Goal: Task Accomplishment & Management: Manage account settings

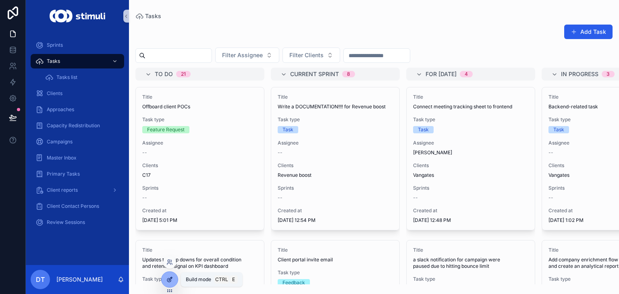
click at [167, 281] on icon at bounding box center [169, 279] width 6 height 6
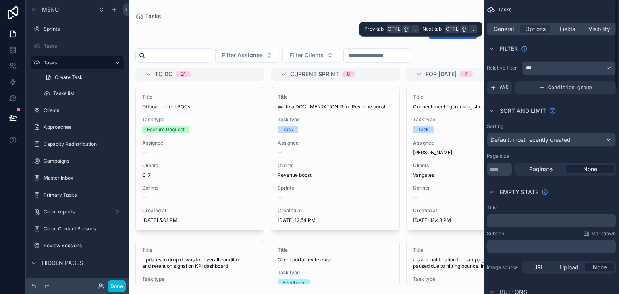
click at [599, 24] on div "General Options Fields Visibility" at bounding box center [551, 29] width 129 height 13
click at [602, 30] on span "Visibility" at bounding box center [599, 29] width 22 height 8
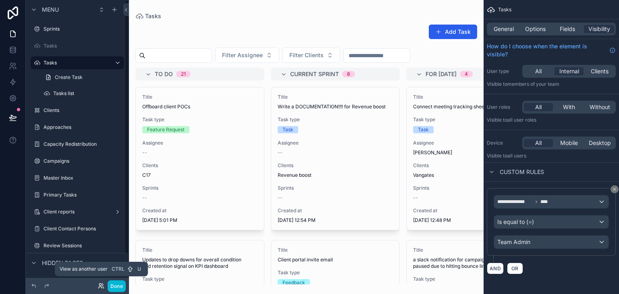
click at [98, 286] on icon at bounding box center [101, 286] width 6 height 6
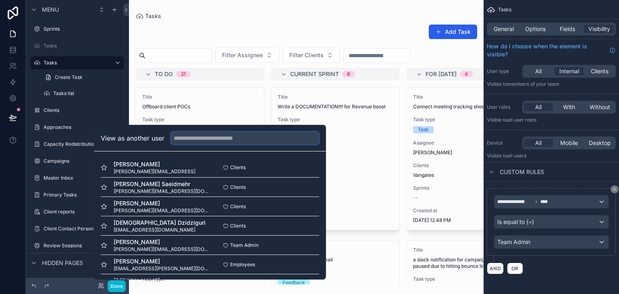
click at [207, 139] on input "text" at bounding box center [245, 138] width 148 height 13
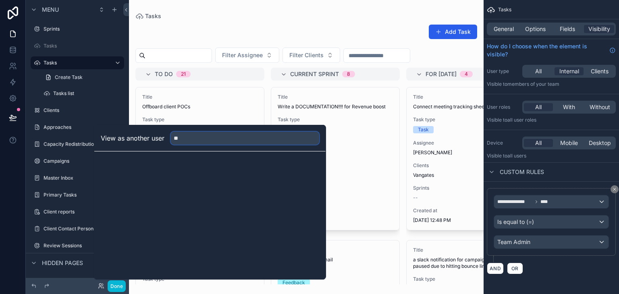
type input "*"
type input "******"
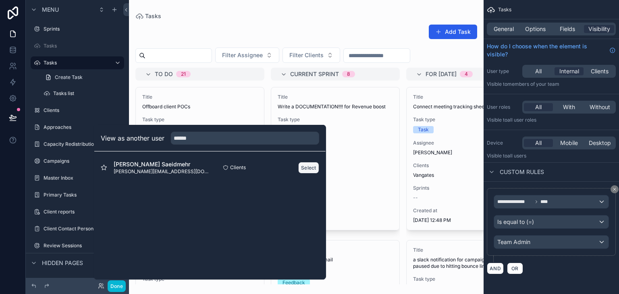
click at [317, 164] on button "Select" at bounding box center [308, 168] width 21 height 12
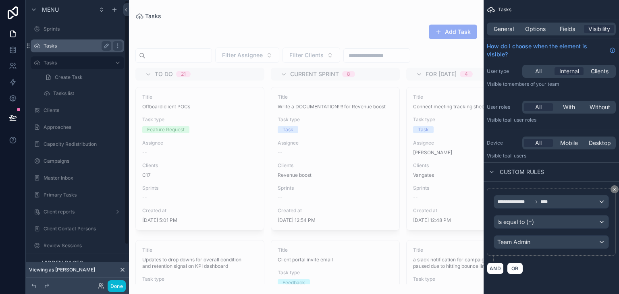
click at [69, 48] on label "Tasks" at bounding box center [76, 46] width 64 height 6
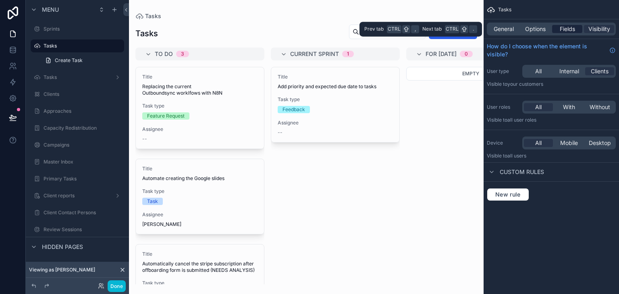
click at [570, 32] on span "Fields" at bounding box center [567, 29] width 15 height 8
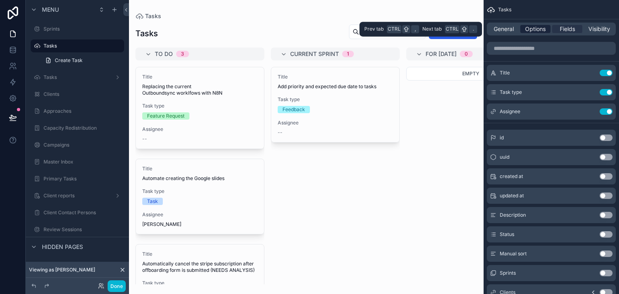
click at [532, 30] on span "Options" at bounding box center [535, 29] width 21 height 8
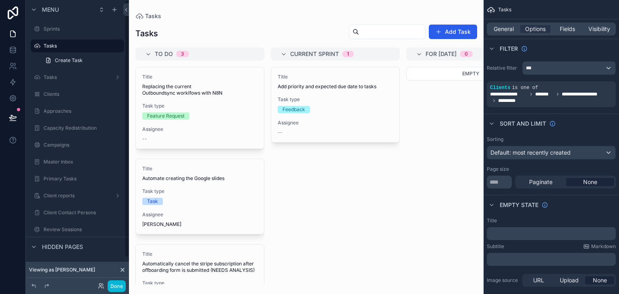
click at [124, 272] on icon at bounding box center [122, 270] width 6 height 6
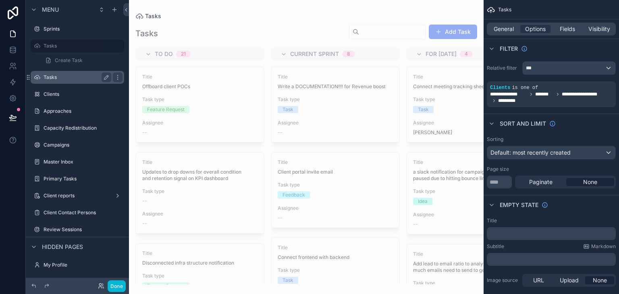
click at [73, 78] on label "Tasks" at bounding box center [76, 77] width 64 height 6
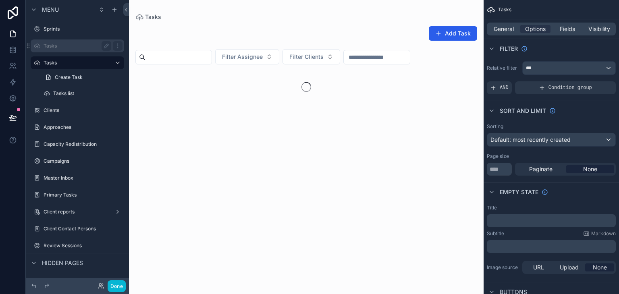
click at [81, 44] on label "Tasks" at bounding box center [76, 46] width 64 height 6
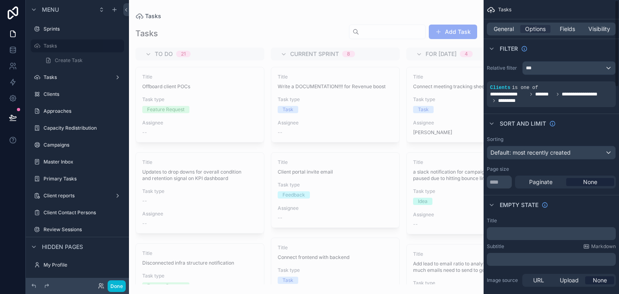
click at [562, 25] on div "General Options Fields Visibility" at bounding box center [551, 29] width 129 height 13
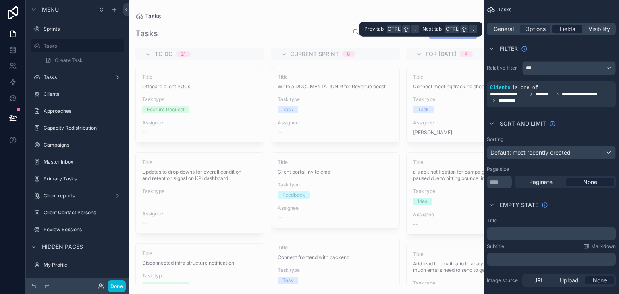
click at [567, 33] on span "Fields" at bounding box center [567, 29] width 15 height 8
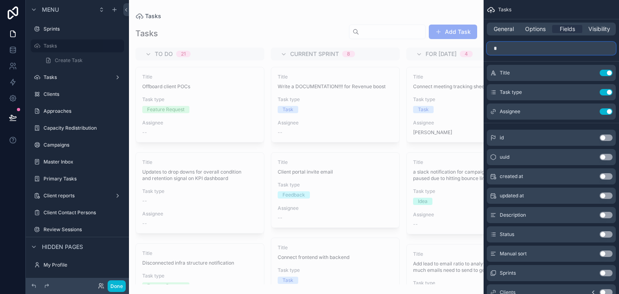
click at [533, 44] on input "*" at bounding box center [551, 48] width 129 height 13
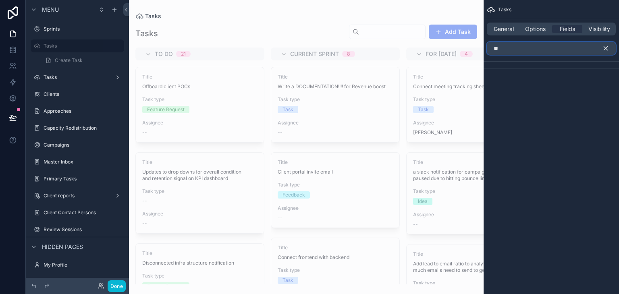
type input "*"
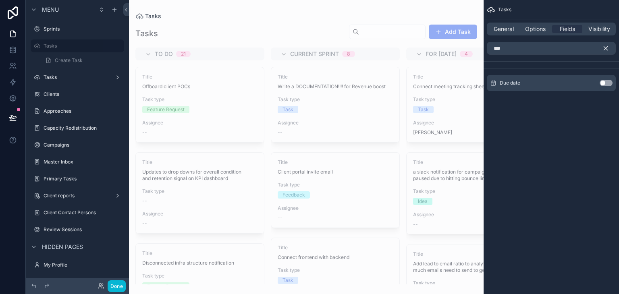
click at [603, 82] on button "Use setting" at bounding box center [606, 83] width 13 height 6
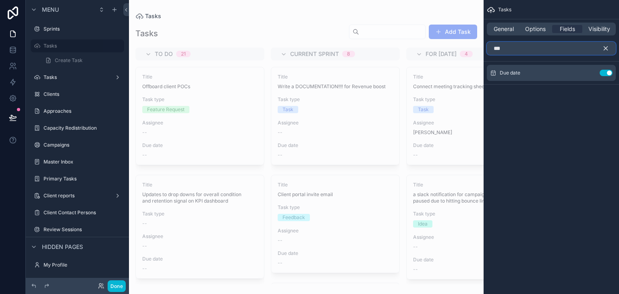
click at [543, 47] on input "***" at bounding box center [551, 48] width 129 height 13
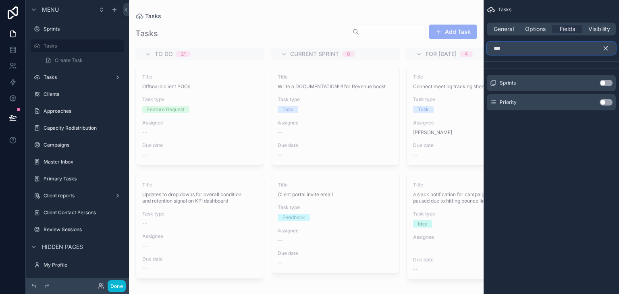
type input "***"
drag, startPoint x: 602, startPoint y: 103, endPoint x: 611, endPoint y: 105, distance: 9.2
click at [611, 105] on div "Use setting" at bounding box center [606, 102] width 13 height 6
click at [610, 105] on button "Use setting" at bounding box center [606, 102] width 13 height 6
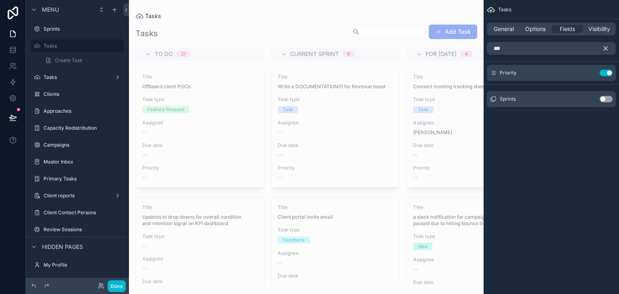
click at [604, 49] on icon "scrollable content" at bounding box center [605, 48] width 7 height 7
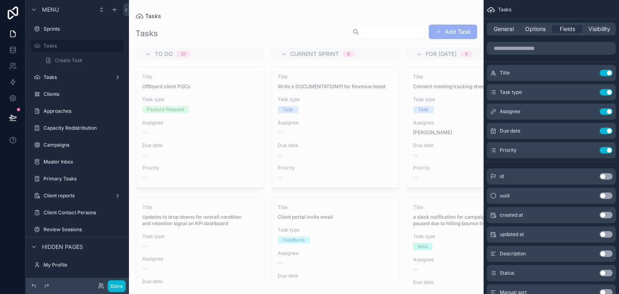
click at [537, 34] on div "General Options Fields Visibility" at bounding box center [551, 29] width 129 height 13
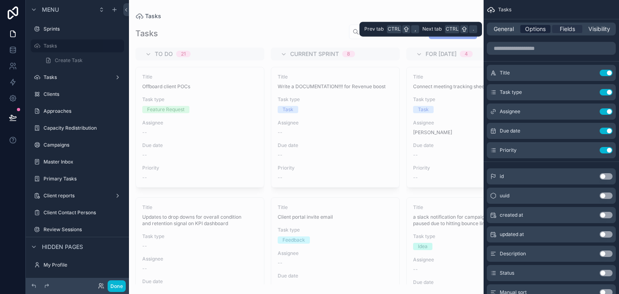
click at [536, 32] on span "Options" at bounding box center [535, 29] width 21 height 8
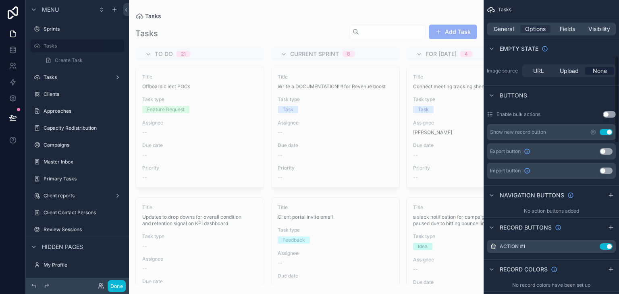
scroll to position [174, 0]
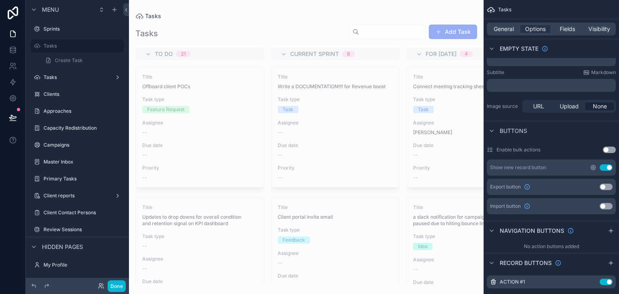
click at [594, 170] on icon "scrollable content" at bounding box center [593, 167] width 6 height 6
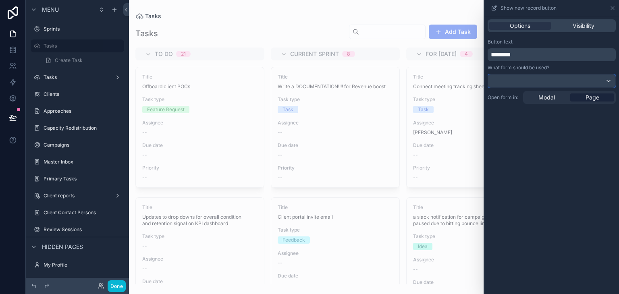
click at [569, 82] on div at bounding box center [551, 81] width 127 height 13
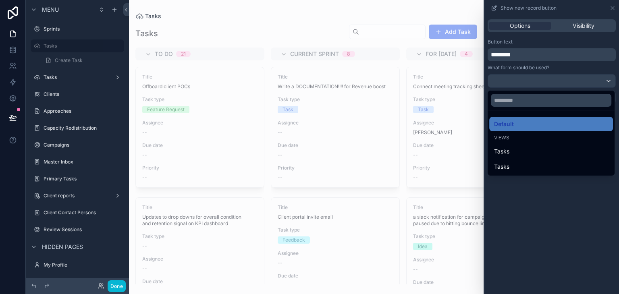
click at [569, 82] on div at bounding box center [551, 147] width 135 height 294
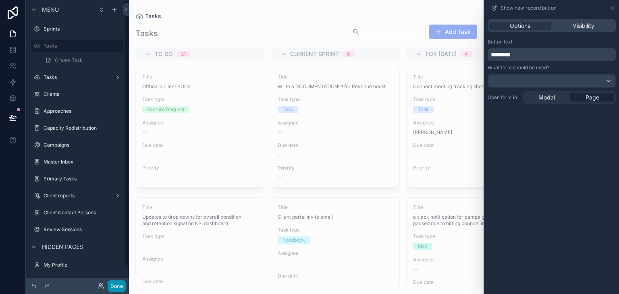
click at [119, 286] on button "Done" at bounding box center [117, 286] width 18 height 12
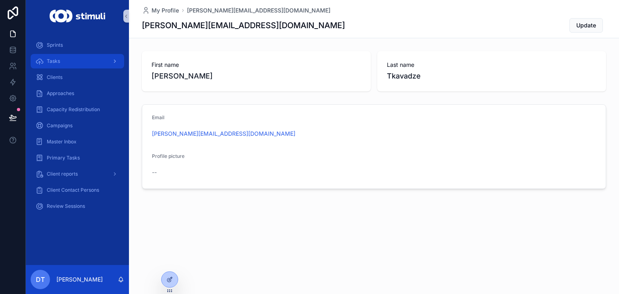
click at [71, 62] on div "Tasks" at bounding box center [77, 61] width 84 height 13
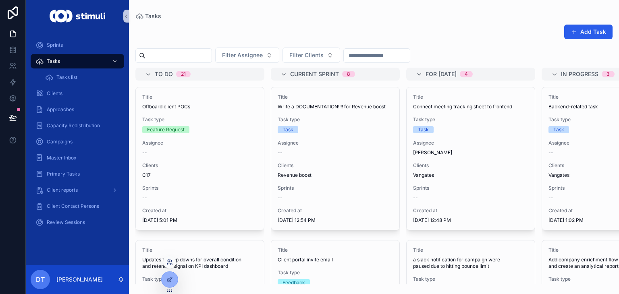
click at [169, 261] on icon at bounding box center [169, 262] width 6 height 6
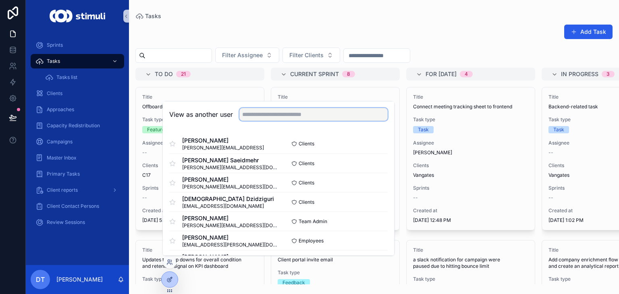
click at [304, 111] on input "text" at bounding box center [313, 114] width 148 height 13
click at [367, 166] on button "Select" at bounding box center [377, 164] width 21 height 12
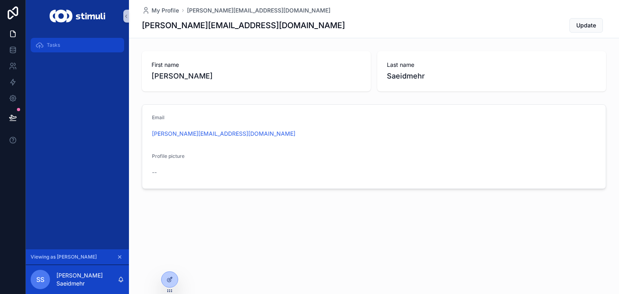
click at [96, 43] on div "Tasks" at bounding box center [77, 45] width 84 height 13
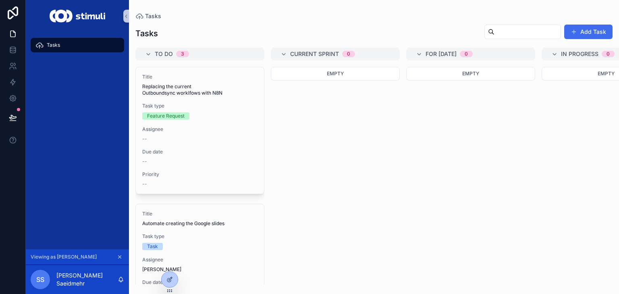
click at [586, 28] on button "Add Task" at bounding box center [588, 32] width 48 height 15
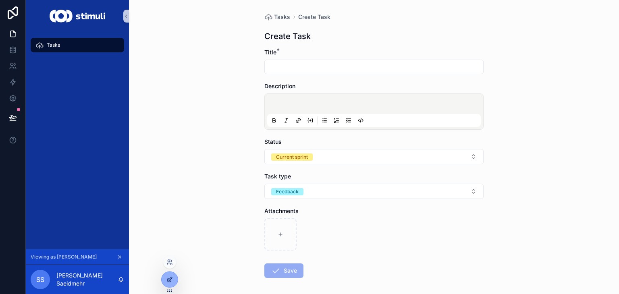
click at [167, 285] on div at bounding box center [170, 279] width 16 height 15
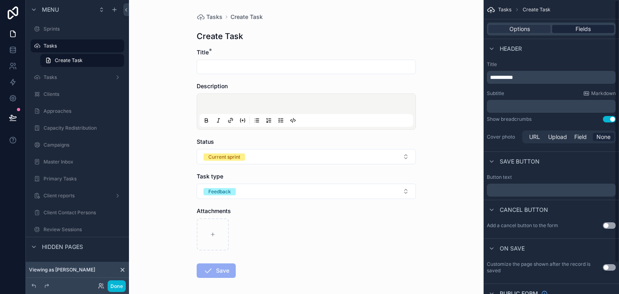
click at [583, 25] on span "Fields" at bounding box center [582, 29] width 15 height 8
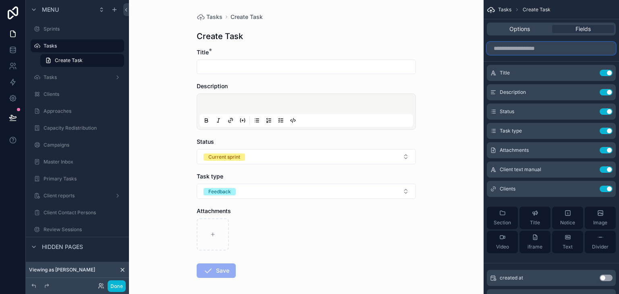
click at [527, 42] on input "scrollable content" at bounding box center [551, 48] width 129 height 13
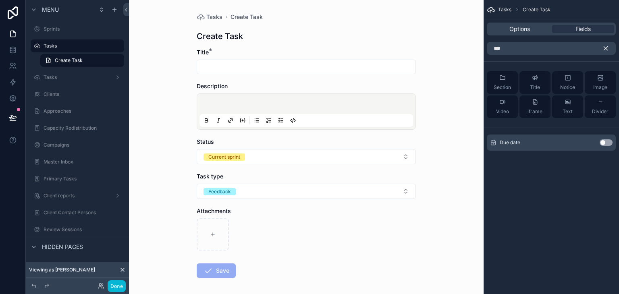
click at [606, 142] on button "Use setting" at bounding box center [606, 142] width 13 height 6
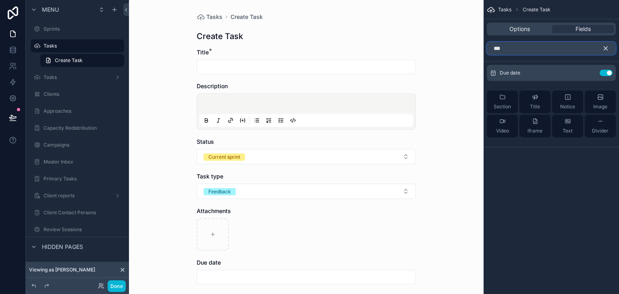
click at [528, 49] on input "***" at bounding box center [551, 48] width 129 height 13
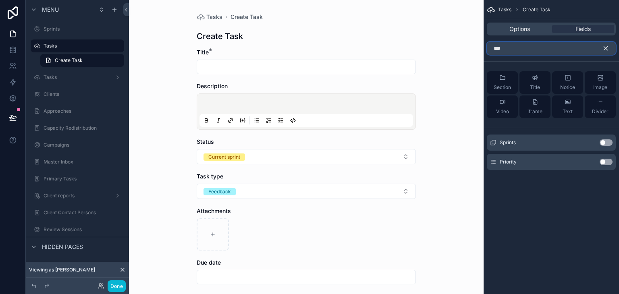
type input "***"
click at [606, 163] on button "Use setting" at bounding box center [606, 162] width 13 height 6
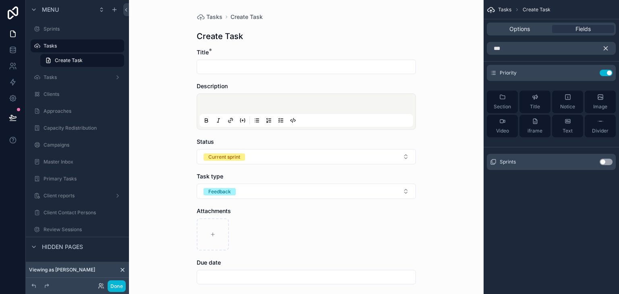
scroll to position [104, 0]
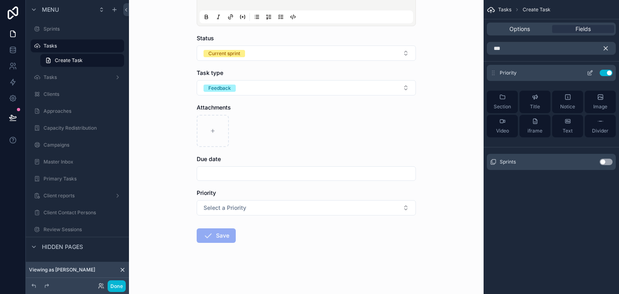
click at [590, 70] on icon "scrollable content" at bounding box center [590, 73] width 6 height 6
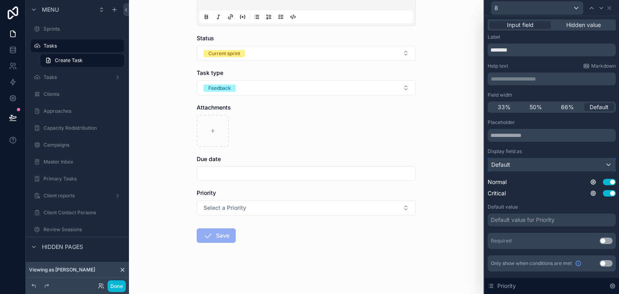
drag, startPoint x: 564, startPoint y: 169, endPoint x: 597, endPoint y: 159, distance: 34.5
click at [597, 159] on div "Default" at bounding box center [551, 164] width 127 height 13
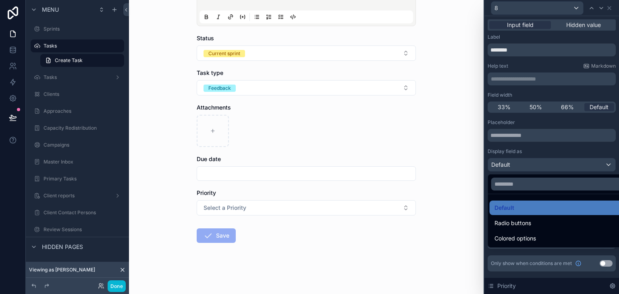
click at [563, 146] on div at bounding box center [551, 147] width 135 height 294
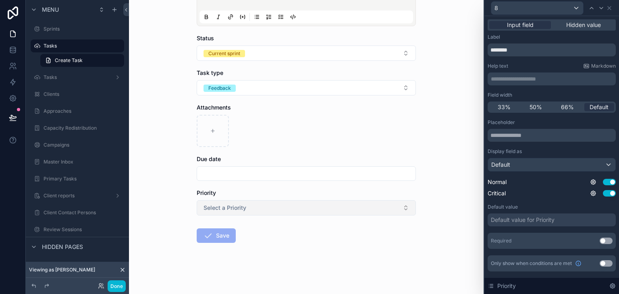
click at [324, 211] on button "Select a Priority" at bounding box center [306, 207] width 219 height 15
click at [542, 218] on div "Default value for Priority" at bounding box center [523, 220] width 64 height 8
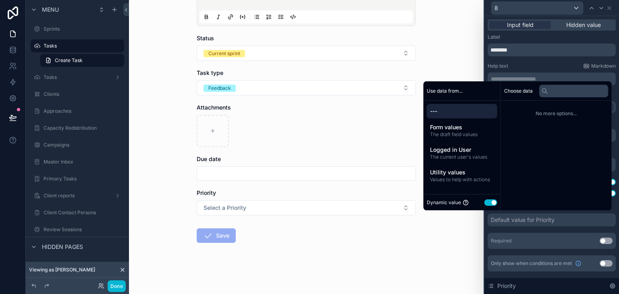
click at [486, 202] on button "Use setting" at bounding box center [490, 202] width 13 height 6
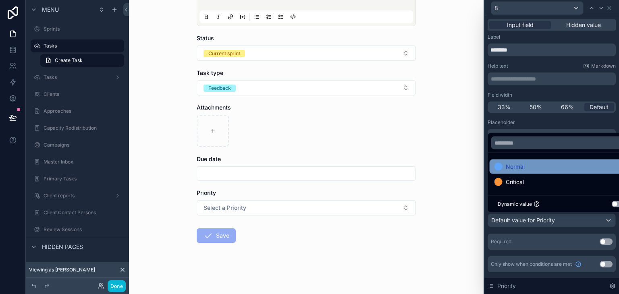
click at [530, 165] on div "Normal" at bounding box center [560, 167] width 133 height 10
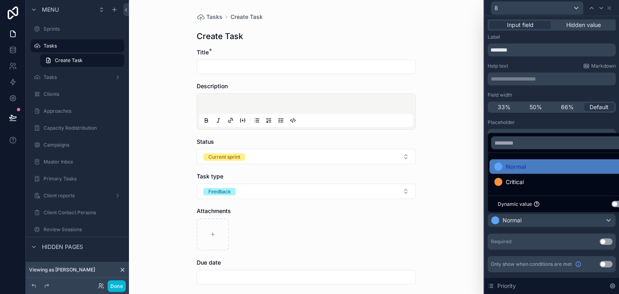
scroll to position [104, 0]
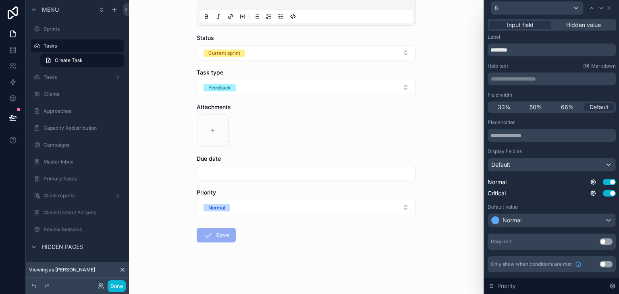
click at [529, 124] on div "Placeholder" at bounding box center [552, 122] width 128 height 6
click at [608, 6] on icon at bounding box center [609, 8] width 6 height 6
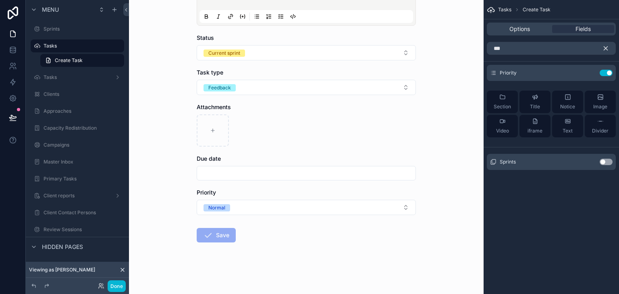
click at [606, 52] on button "scrollable content" at bounding box center [609, 48] width 14 height 13
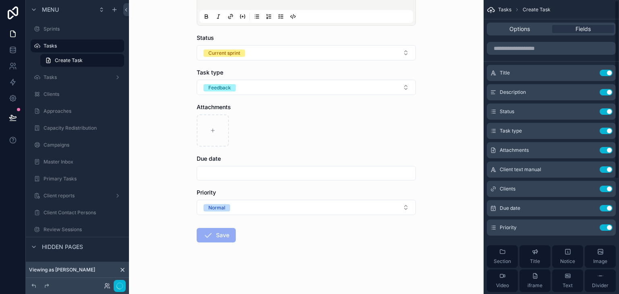
scroll to position [0, 0]
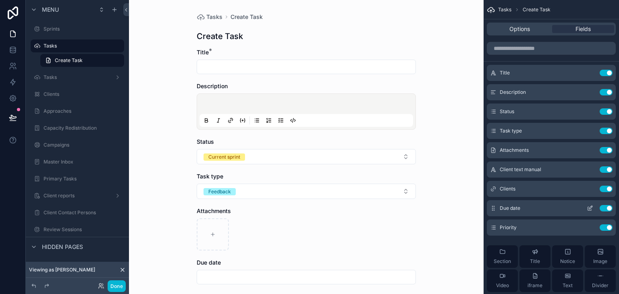
click at [593, 210] on button "scrollable content" at bounding box center [589, 208] width 13 height 6
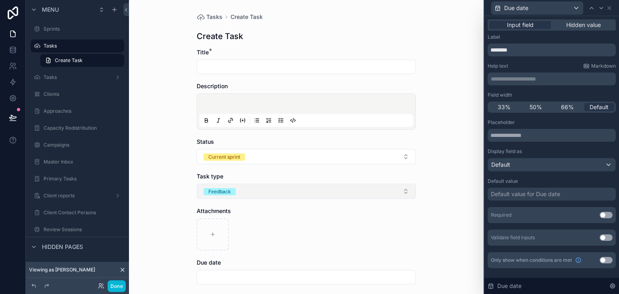
scroll to position [104, 0]
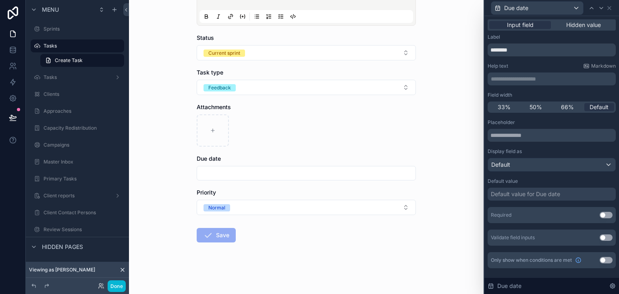
click at [537, 195] on div "Default value for Due date" at bounding box center [525, 194] width 69 height 8
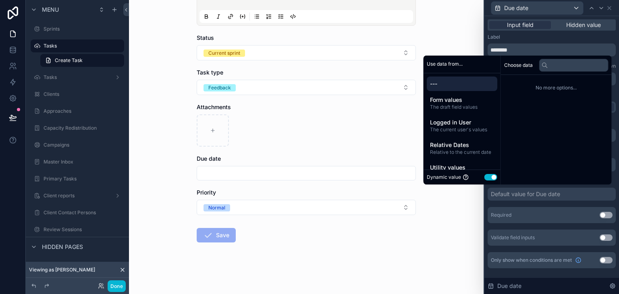
click at [491, 176] on button "Use setting" at bounding box center [490, 177] width 13 height 6
select select "****"
select select "*"
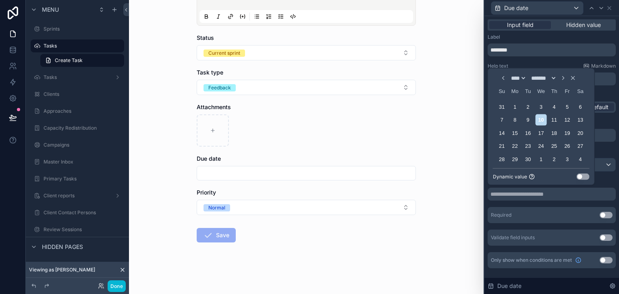
click at [588, 177] on button "Use setting" at bounding box center [583, 177] width 13 height 6
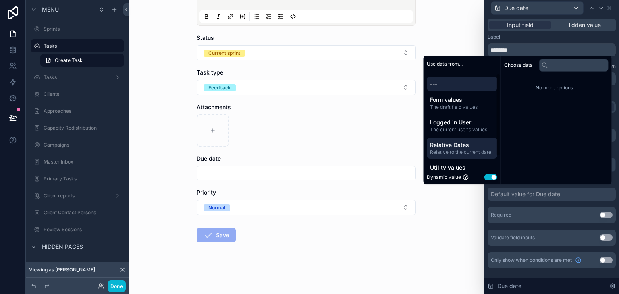
click at [458, 147] on span "Relative Dates" at bounding box center [462, 145] width 64 height 8
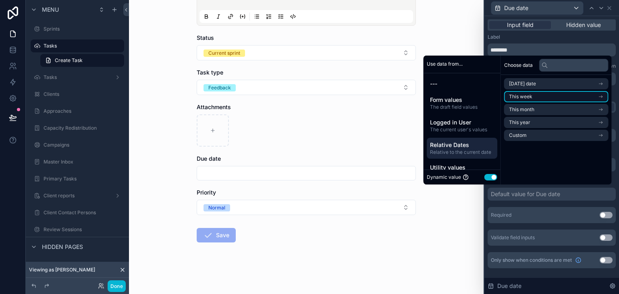
click at [541, 97] on li "This week" at bounding box center [556, 96] width 104 height 11
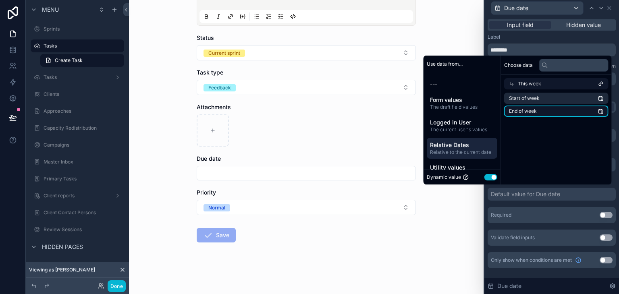
click at [548, 108] on li "End of week" at bounding box center [556, 111] width 104 height 11
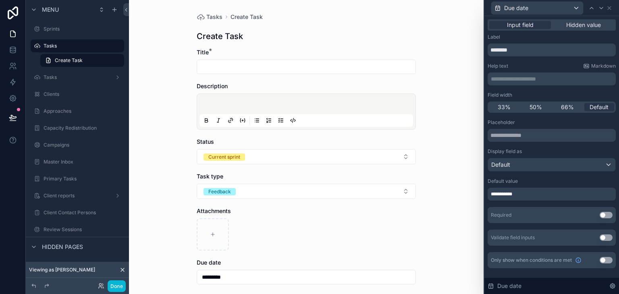
click at [536, 203] on div "**********" at bounding box center [552, 182] width 128 height 127
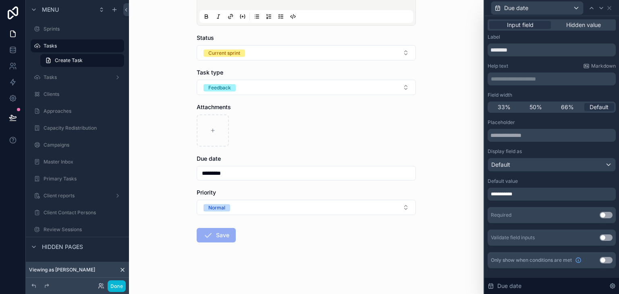
scroll to position [104, 0]
click at [122, 288] on button "Done" at bounding box center [117, 286] width 18 height 12
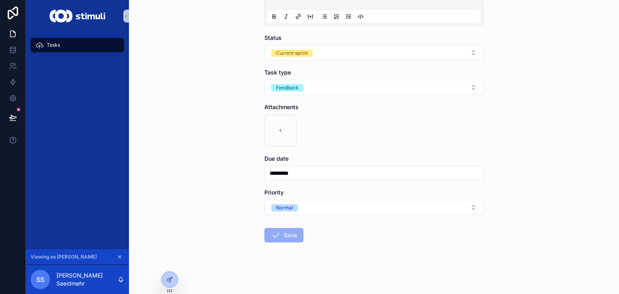
scroll to position [88, 0]
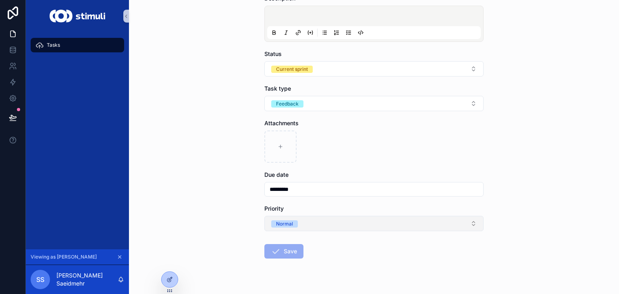
click at [326, 221] on button "Normal" at bounding box center [373, 223] width 219 height 15
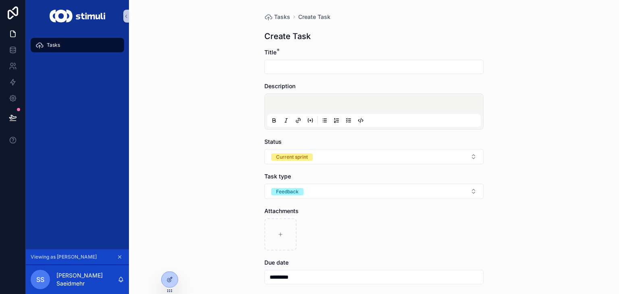
click at [81, 42] on div "Tasks" at bounding box center [77, 45] width 84 height 13
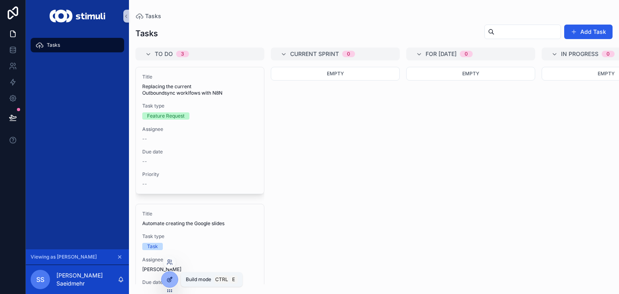
click at [172, 278] on icon at bounding box center [169, 279] width 6 height 6
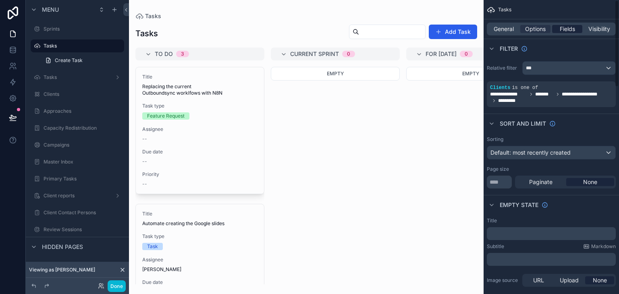
click at [567, 33] on span "Fields" at bounding box center [567, 29] width 15 height 8
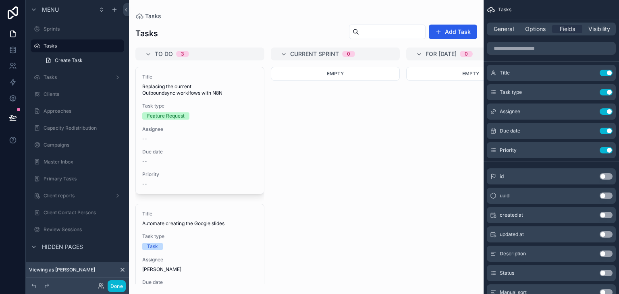
click at [196, 138] on div "scrollable content" at bounding box center [306, 147] width 355 height 294
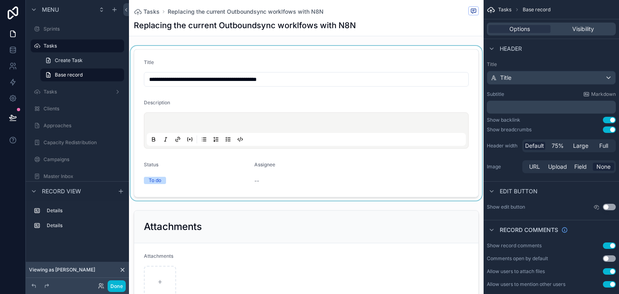
click at [427, 55] on div "scrollable content" at bounding box center [306, 123] width 355 height 155
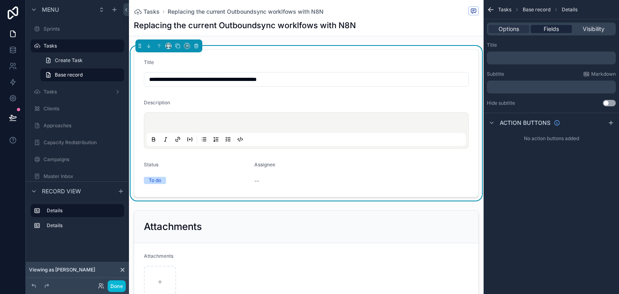
click at [557, 28] on span "Fields" at bounding box center [551, 29] width 15 height 8
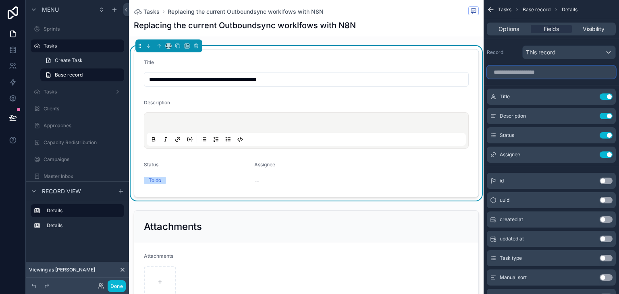
click at [544, 66] on input "scrollable content" at bounding box center [551, 72] width 129 height 13
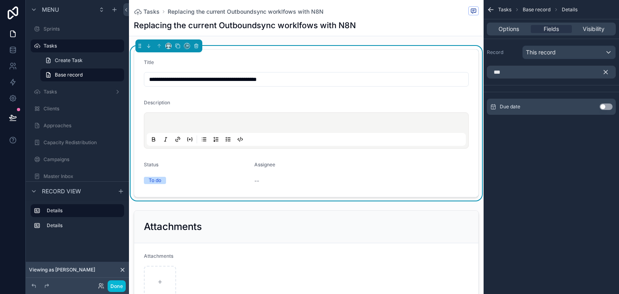
click at [608, 106] on button "Use setting" at bounding box center [606, 107] width 13 height 6
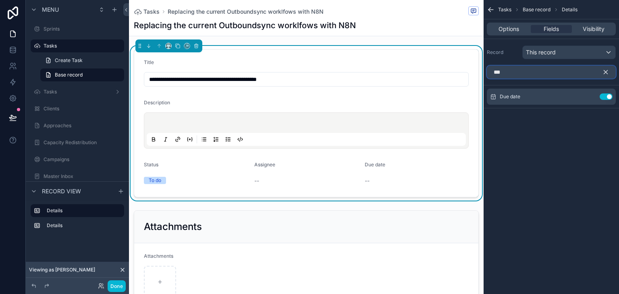
click at [532, 74] on input "***" at bounding box center [551, 72] width 129 height 13
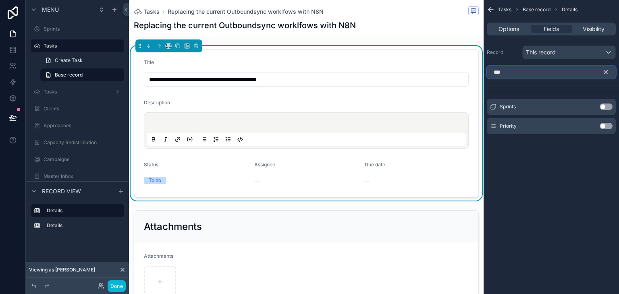
type input "***"
click at [607, 125] on button "Use setting" at bounding box center [606, 126] width 13 height 6
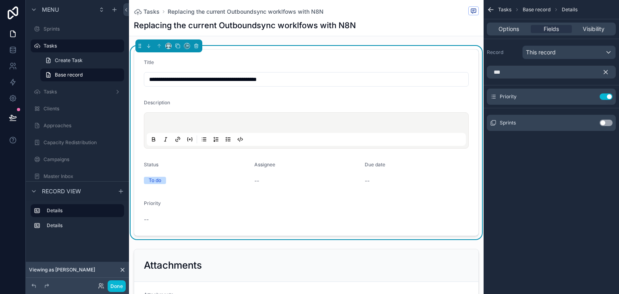
click at [604, 74] on icon "scrollable content" at bounding box center [605, 71] width 7 height 7
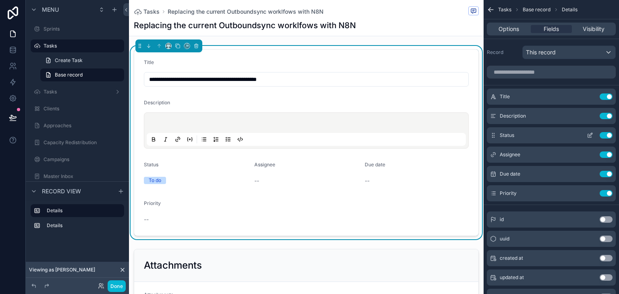
click at [591, 135] on icon "scrollable content" at bounding box center [590, 135] width 6 height 6
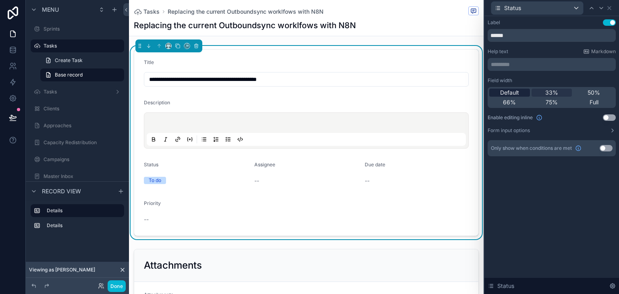
click at [512, 91] on span "Default" at bounding box center [509, 93] width 19 height 8
click at [611, 10] on icon at bounding box center [609, 7] width 3 height 3
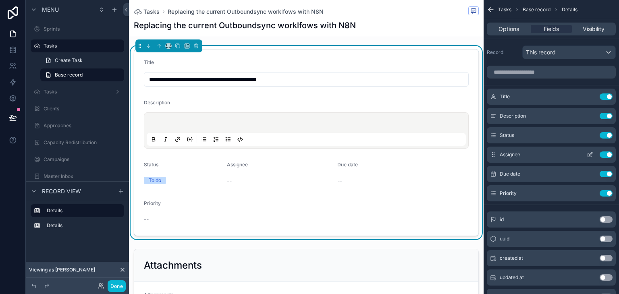
click at [589, 152] on icon "scrollable content" at bounding box center [590, 154] width 6 height 6
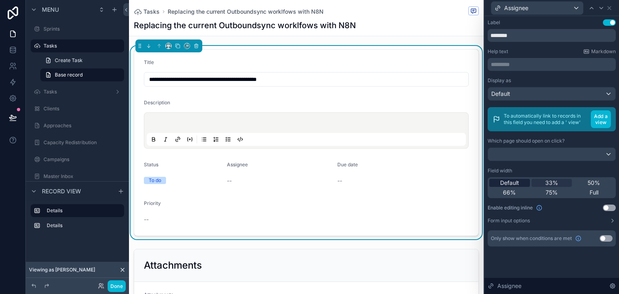
click at [508, 181] on span "Default" at bounding box center [509, 183] width 19 height 8
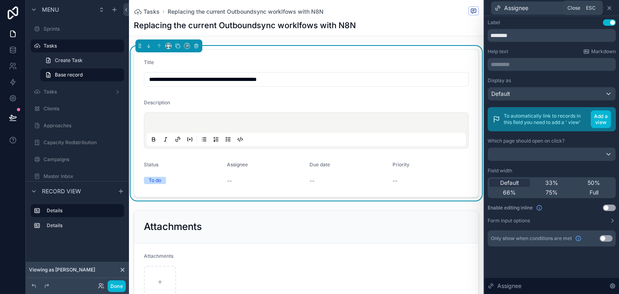
click at [611, 8] on icon at bounding box center [609, 8] width 6 height 6
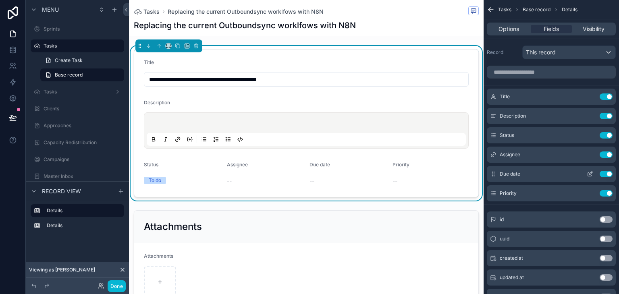
click at [588, 173] on icon "scrollable content" at bounding box center [590, 175] width 4 height 4
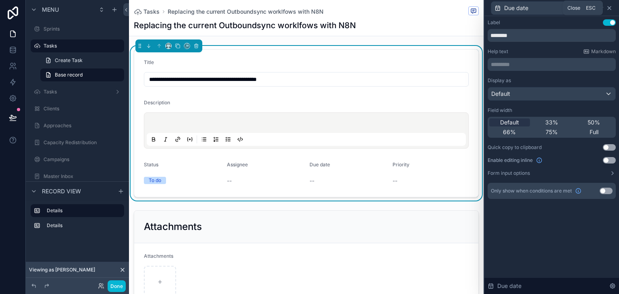
click at [610, 9] on icon at bounding box center [609, 7] width 3 height 3
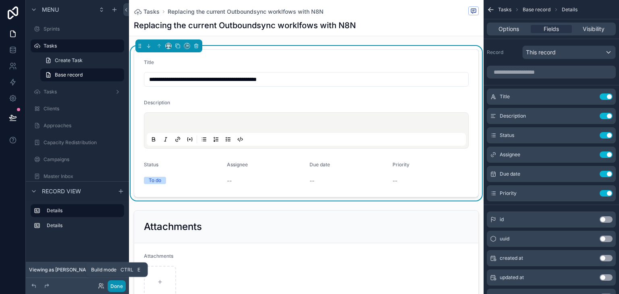
click at [116, 287] on button "Done" at bounding box center [117, 286] width 18 height 12
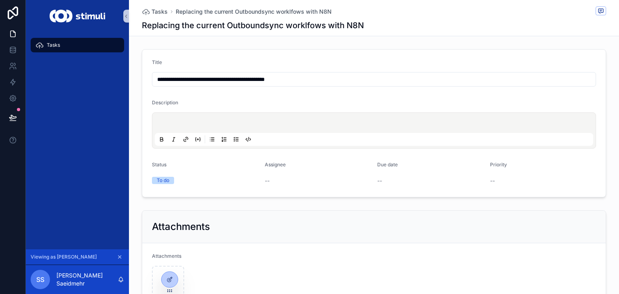
click at [56, 44] on span "Tasks" at bounding box center [53, 45] width 13 height 6
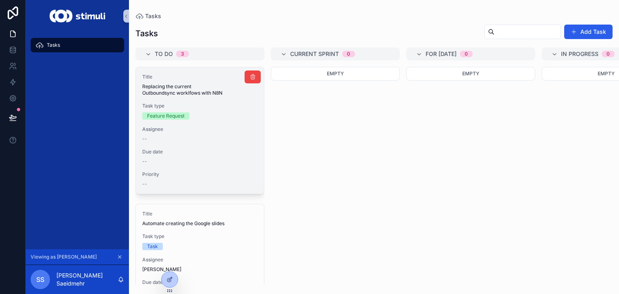
click at [222, 164] on div "--" at bounding box center [199, 161] width 115 height 6
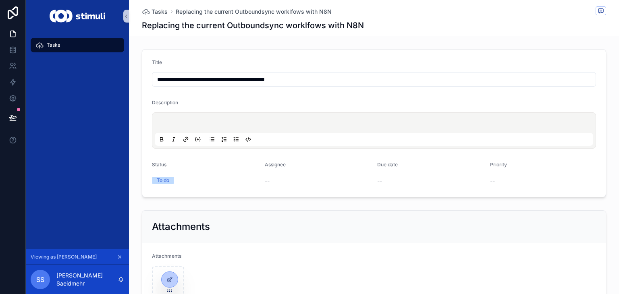
click at [60, 50] on div "Tasks" at bounding box center [77, 45] width 84 height 13
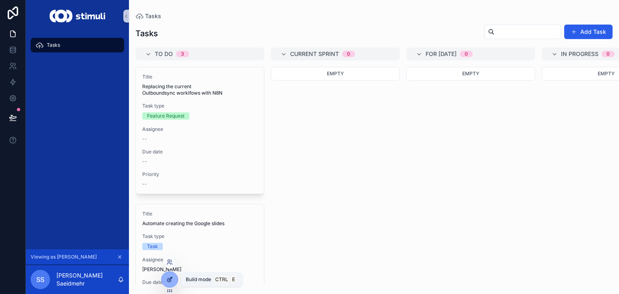
click at [173, 278] on div at bounding box center [170, 279] width 16 height 15
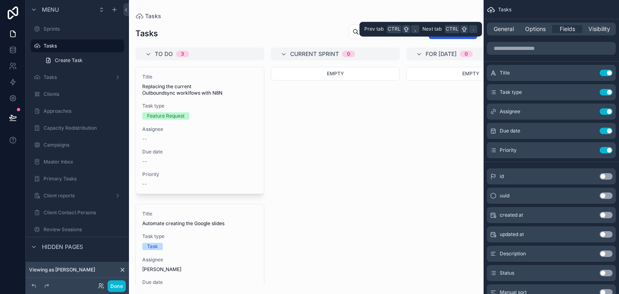
click at [534, 33] on div "General Options Fields Visibility" at bounding box center [551, 29] width 129 height 13
click at [533, 29] on span "Options" at bounding box center [535, 29] width 21 height 8
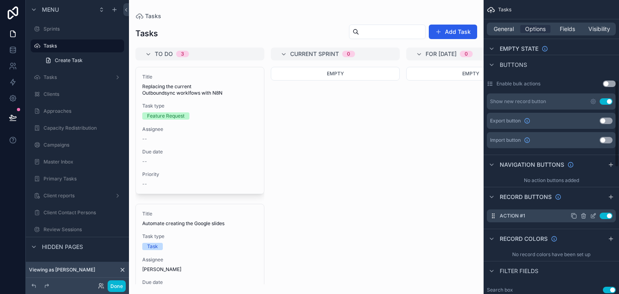
scroll to position [401, 0]
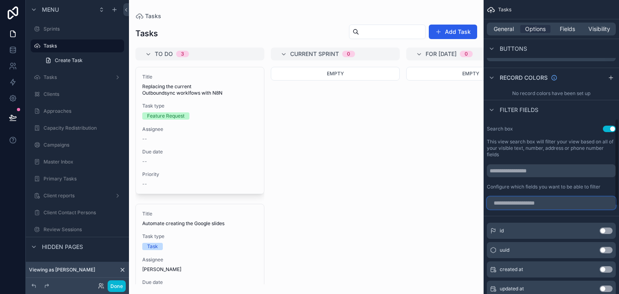
click at [532, 205] on input "scrollable content" at bounding box center [551, 203] width 129 height 13
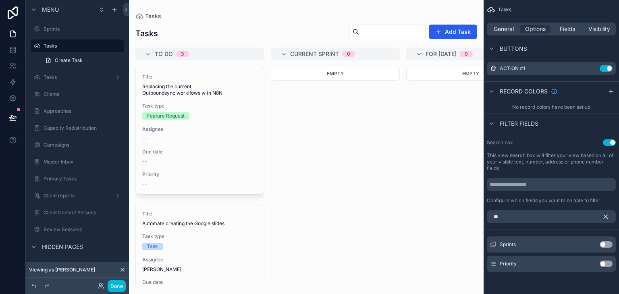
click at [602, 266] on button "Use setting" at bounding box center [606, 264] width 13 height 6
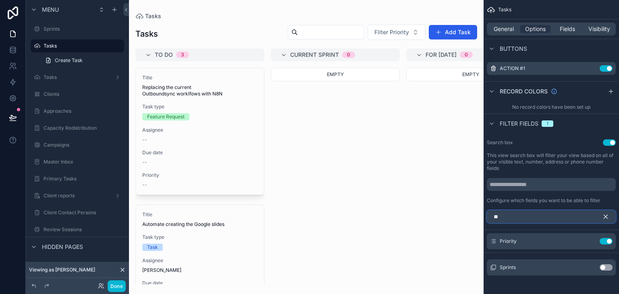
click at [514, 221] on input "**" at bounding box center [551, 216] width 129 height 13
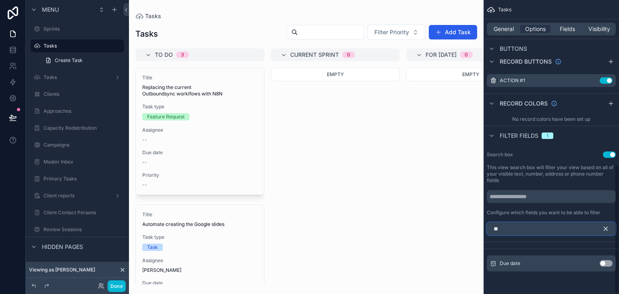
scroll to position [375, 0]
type input "***"
click at [606, 263] on button "Use setting" at bounding box center [606, 264] width 13 height 6
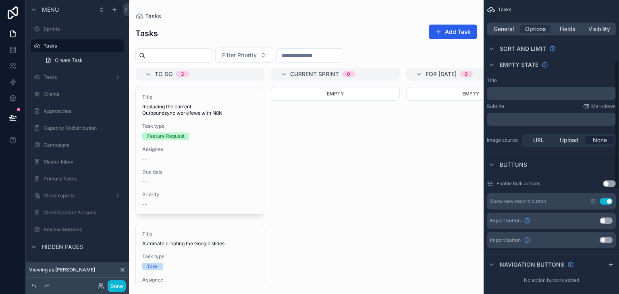
scroll to position [136, 0]
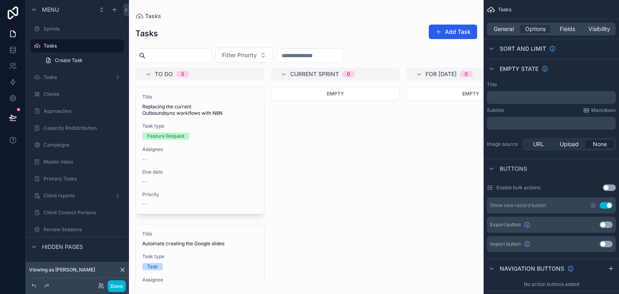
click at [320, 241] on div "scrollable content" at bounding box center [306, 147] width 355 height 294
click at [116, 287] on button "Done" at bounding box center [117, 286] width 18 height 12
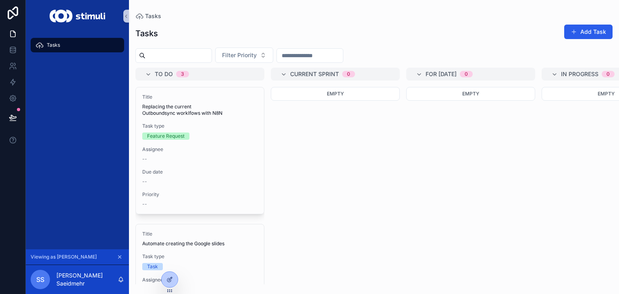
click at [116, 284] on div "SS Soheil Saeidmehr" at bounding box center [77, 279] width 103 height 29
click at [257, 55] on span "Filter Priority" at bounding box center [239, 55] width 35 height 8
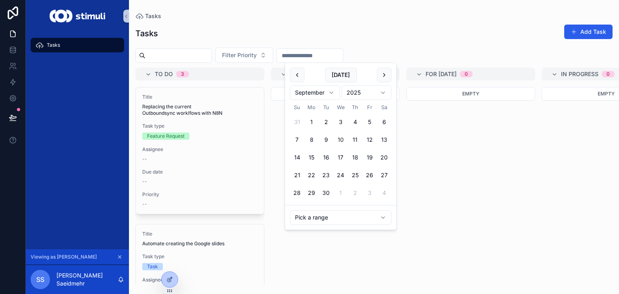
click at [326, 58] on input "scrollable content" at bounding box center [310, 55] width 66 height 11
click at [338, 172] on button "24" at bounding box center [340, 175] width 15 height 15
type input "**********"
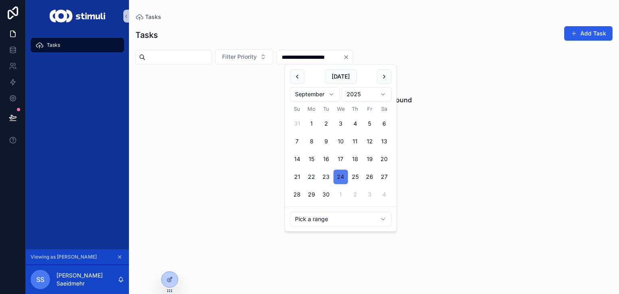
click at [344, 172] on button "24" at bounding box center [340, 177] width 15 height 15
click at [349, 58] on icon "Clear" at bounding box center [346, 57] width 6 height 6
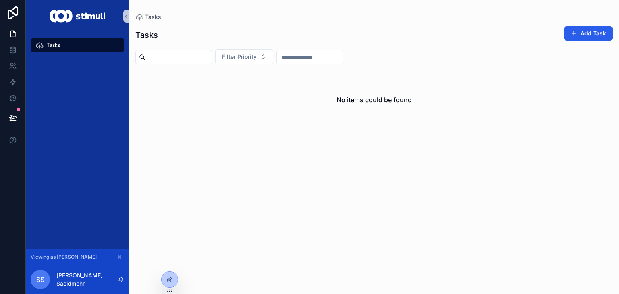
click at [355, 37] on div "Tasks Add Task" at bounding box center [373, 35] width 477 height 19
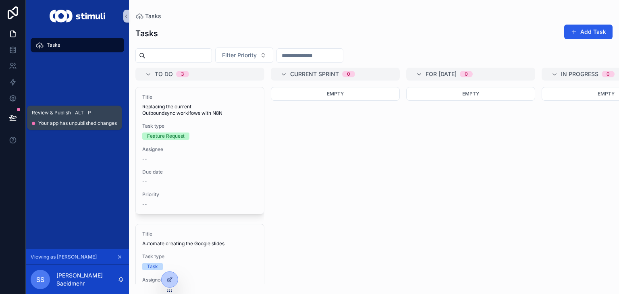
click at [2, 117] on div at bounding box center [12, 117] width 25 height 23
click at [15, 118] on icon at bounding box center [13, 118] width 8 height 8
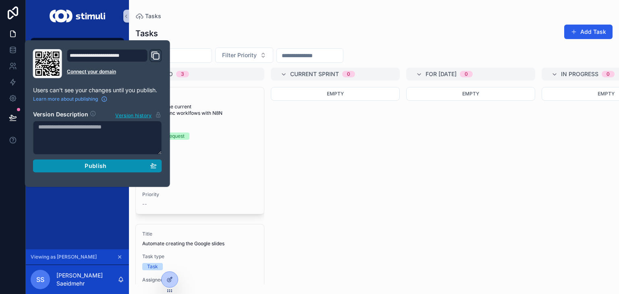
click at [114, 165] on div "Publish" at bounding box center [97, 165] width 118 height 7
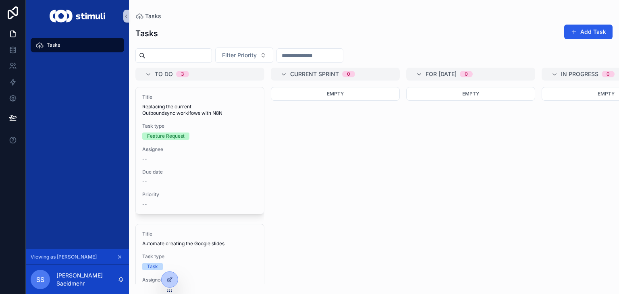
click at [115, 221] on div "Tasks" at bounding box center [77, 140] width 103 height 217
